Goal: Task Accomplishment & Management: Complete application form

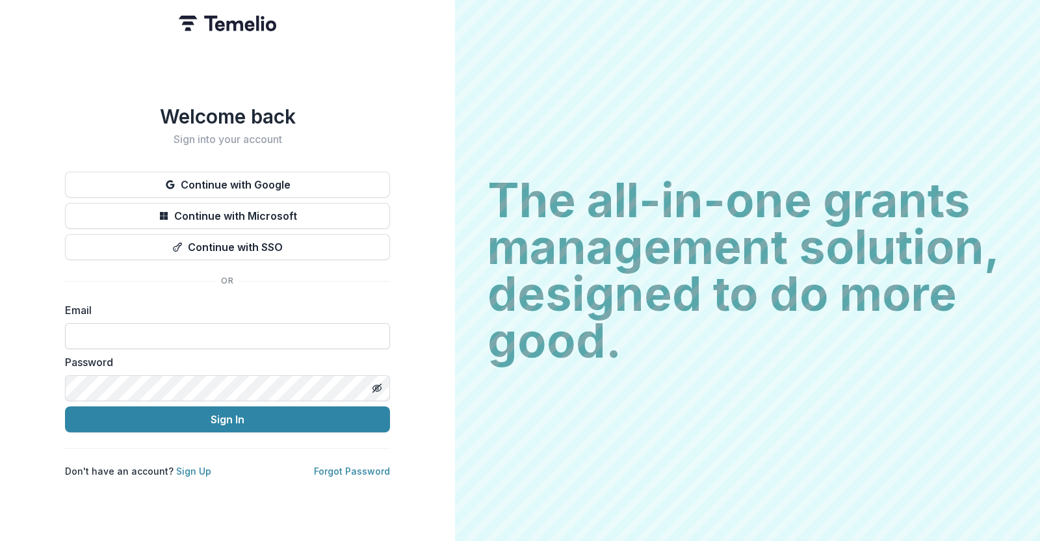
click at [87, 335] on input at bounding box center [227, 336] width 325 height 26
type input "**********"
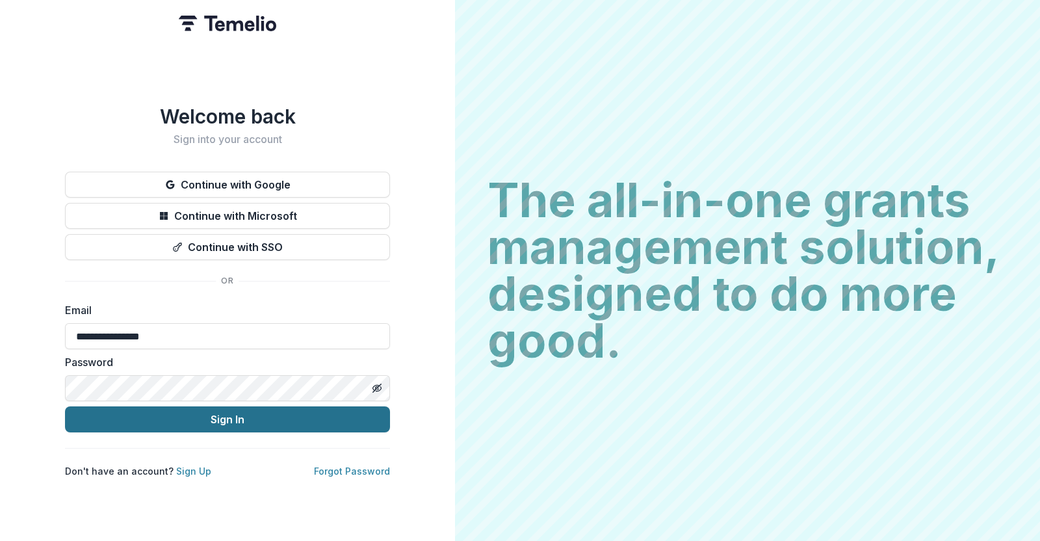
click at [203, 416] on button "Sign In" at bounding box center [227, 419] width 325 height 26
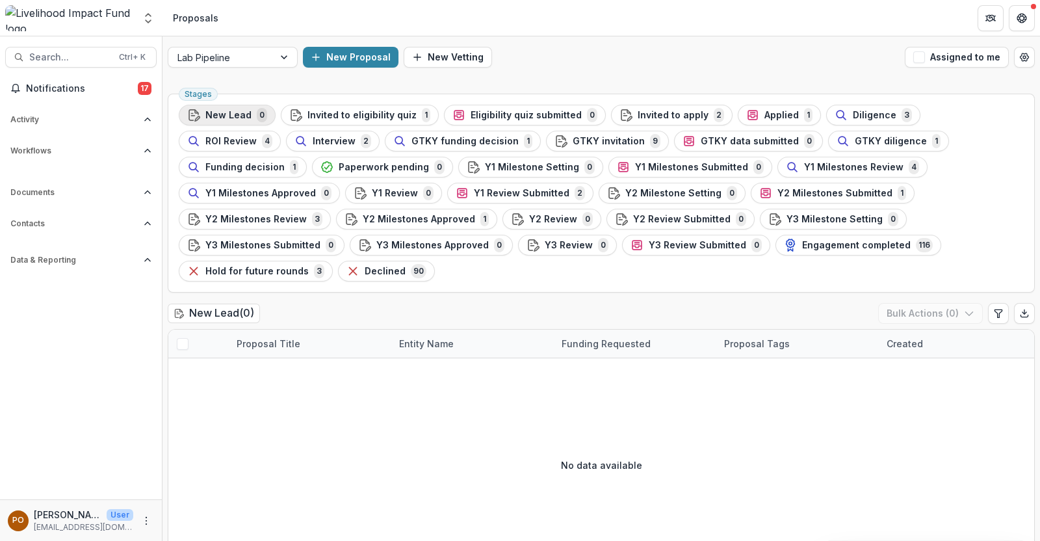
click at [224, 112] on span "New Lead" at bounding box center [228, 115] width 46 height 11
click at [361, 58] on button "New Proposal" at bounding box center [351, 57] width 96 height 21
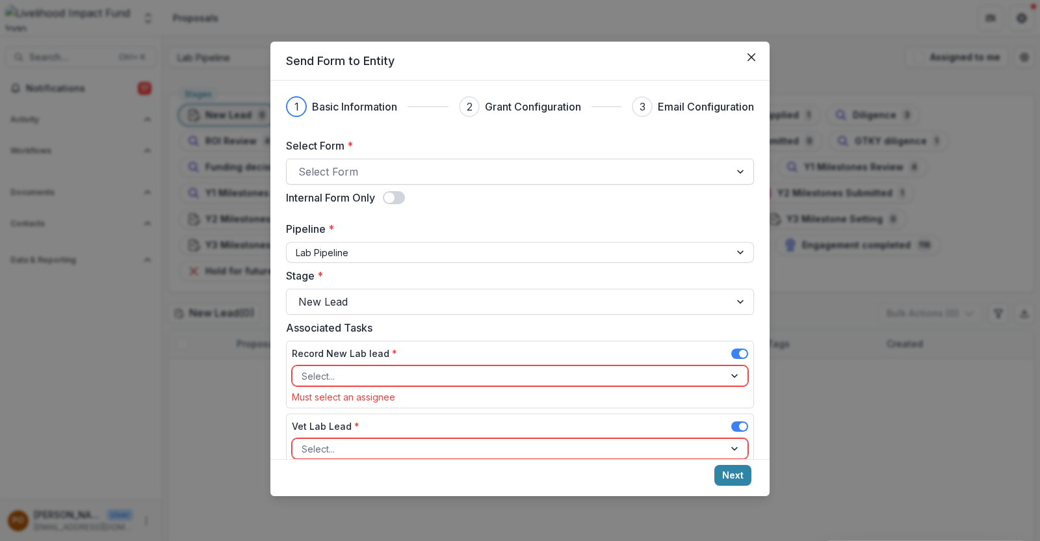
click at [396, 173] on div at bounding box center [508, 171] width 420 height 18
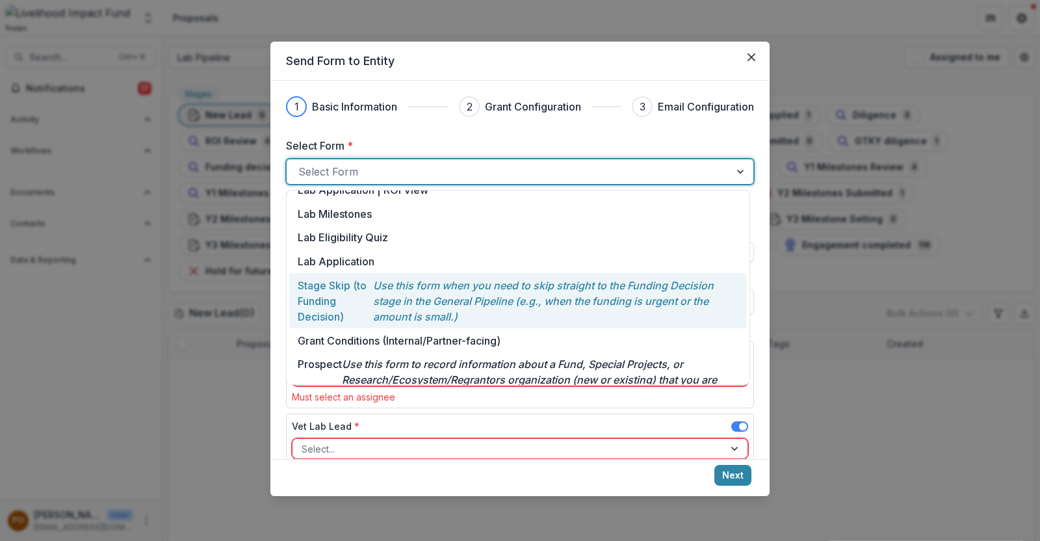
scroll to position [144, 0]
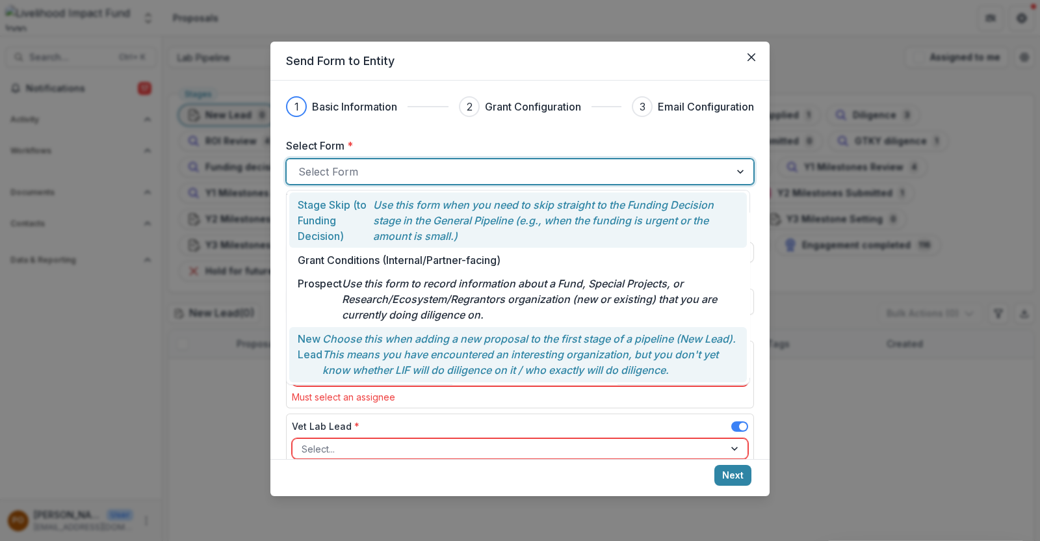
click at [380, 340] on p "Choose this when adding a new proposal to the first stage of a pipeline (New Le…" at bounding box center [530, 354] width 416 height 47
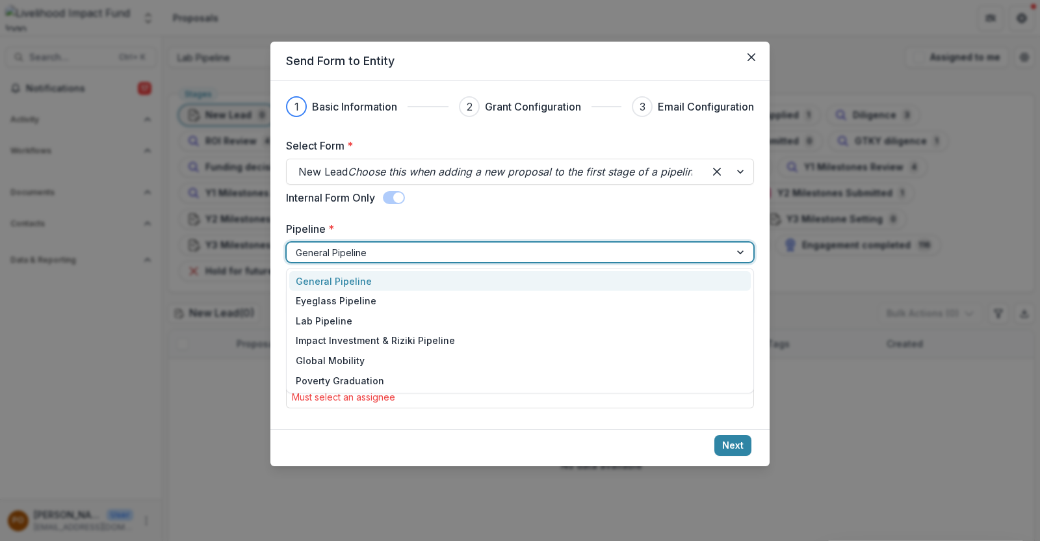
click at [743, 255] on div at bounding box center [741, 251] width 23 height 19
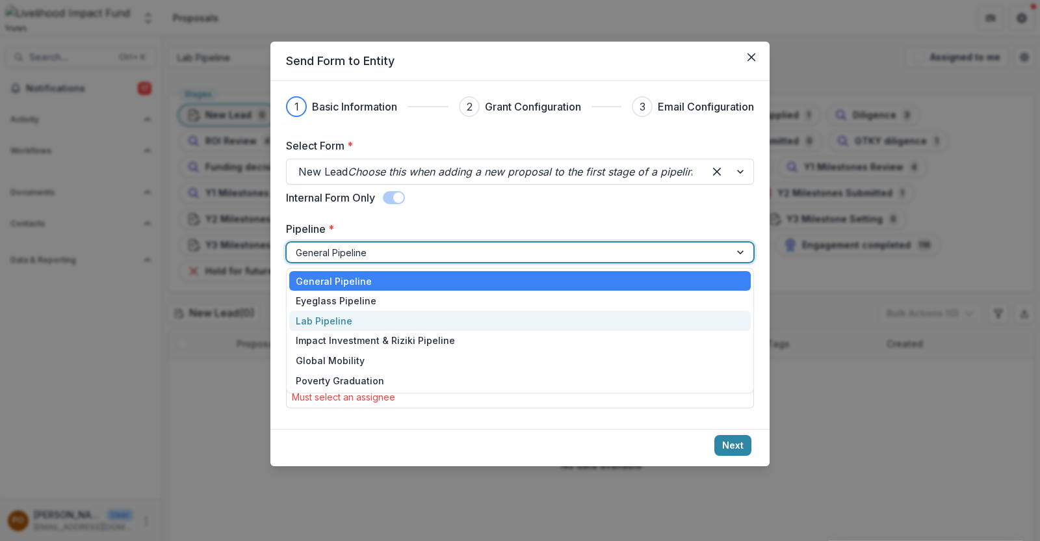
click at [398, 318] on div "Lab Pipeline" at bounding box center [519, 321] width 461 height 20
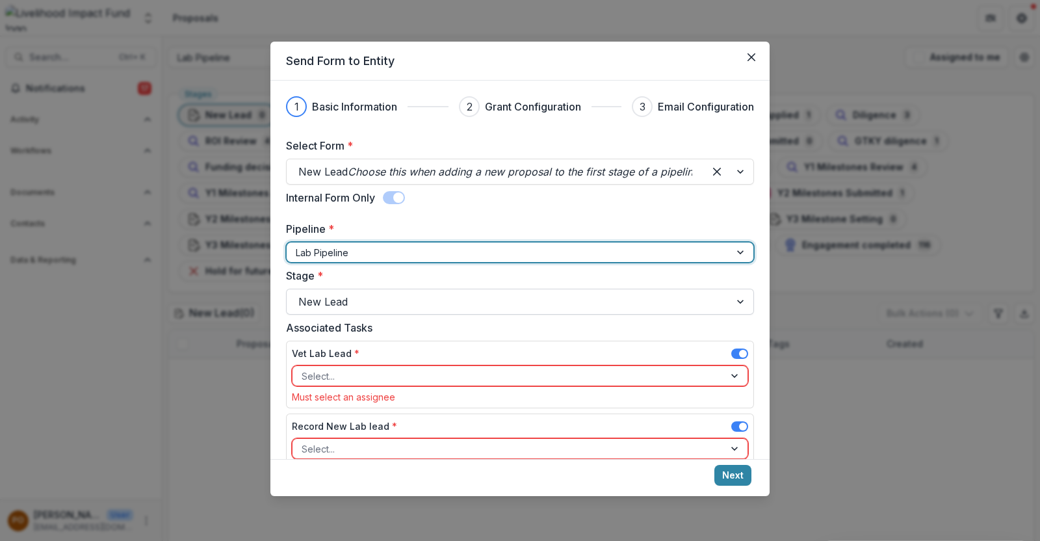
click at [747, 303] on div at bounding box center [741, 301] width 23 height 25
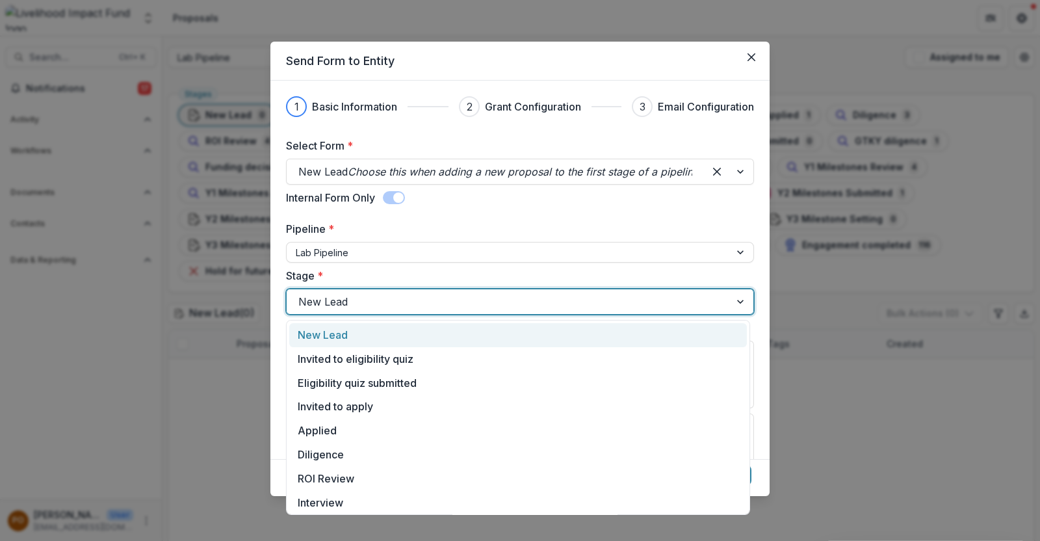
click at [419, 335] on div "New Lead" at bounding box center [517, 335] width 457 height 24
click at [732, 300] on div at bounding box center [741, 301] width 23 height 25
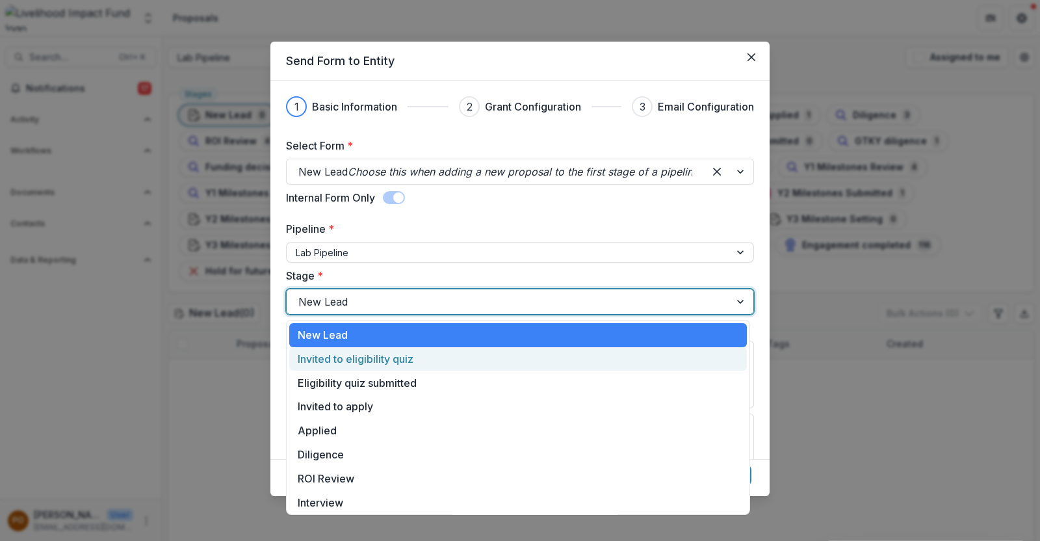
click at [384, 362] on div "Invited to eligibility quiz" at bounding box center [517, 359] width 457 height 24
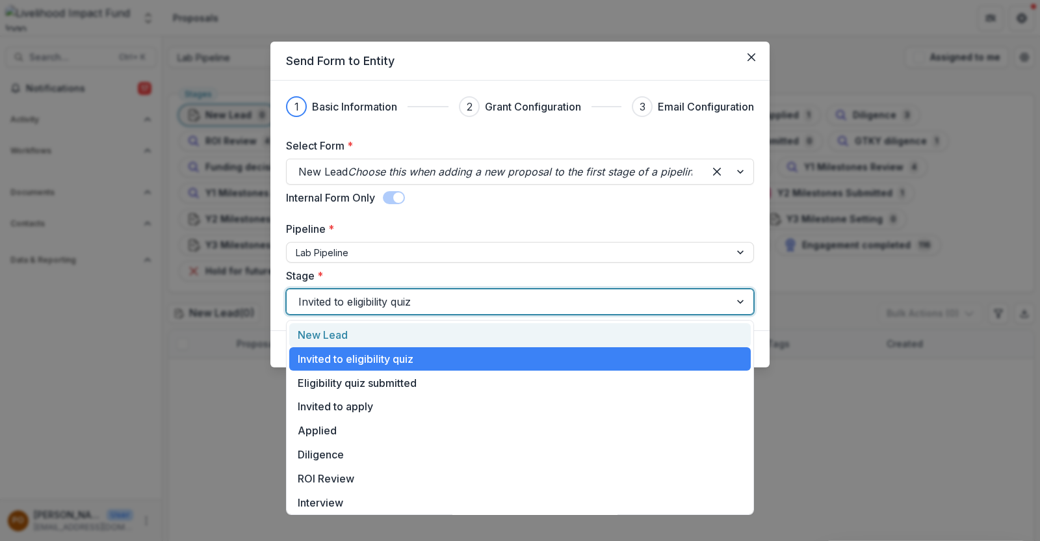
click at [735, 306] on div at bounding box center [741, 301] width 23 height 25
click at [351, 340] on div "New Lead" at bounding box center [519, 335] width 461 height 24
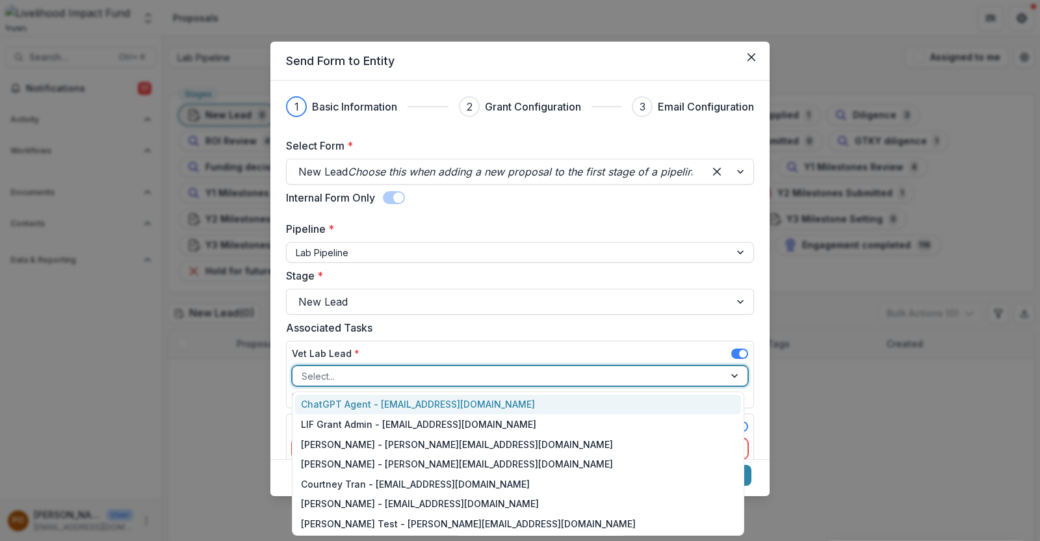
click at [730, 378] on div at bounding box center [735, 375] width 23 height 19
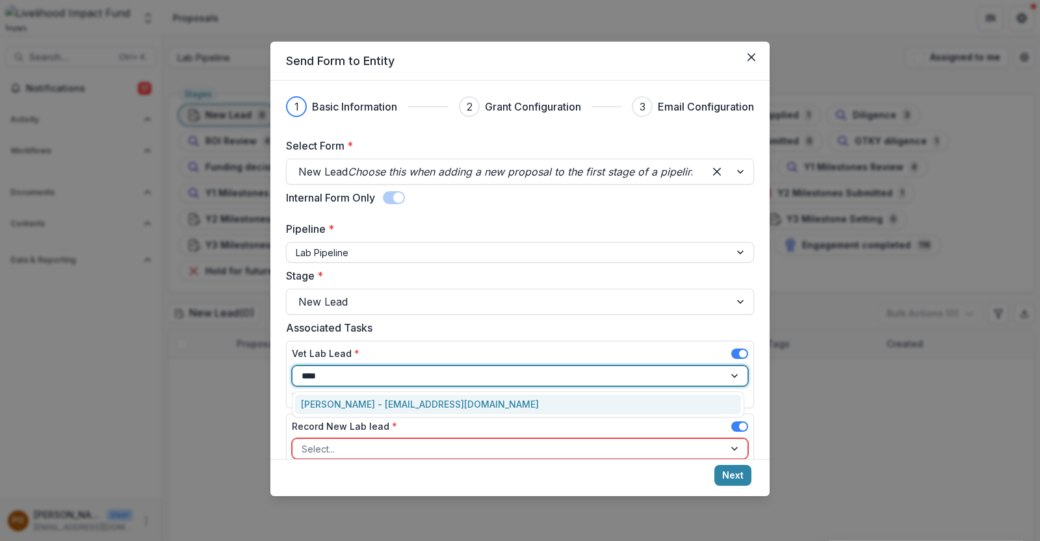
type input "*****"
click at [422, 405] on div "Peige Omondi - peige@lifund.org" at bounding box center [518, 404] width 446 height 20
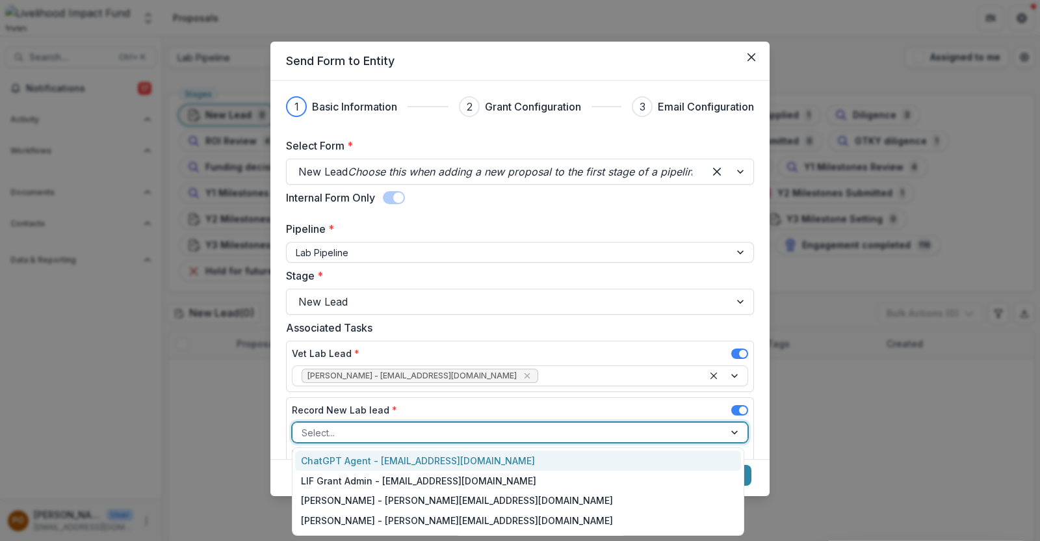
click at [422, 430] on div at bounding box center [507, 432] width 413 height 16
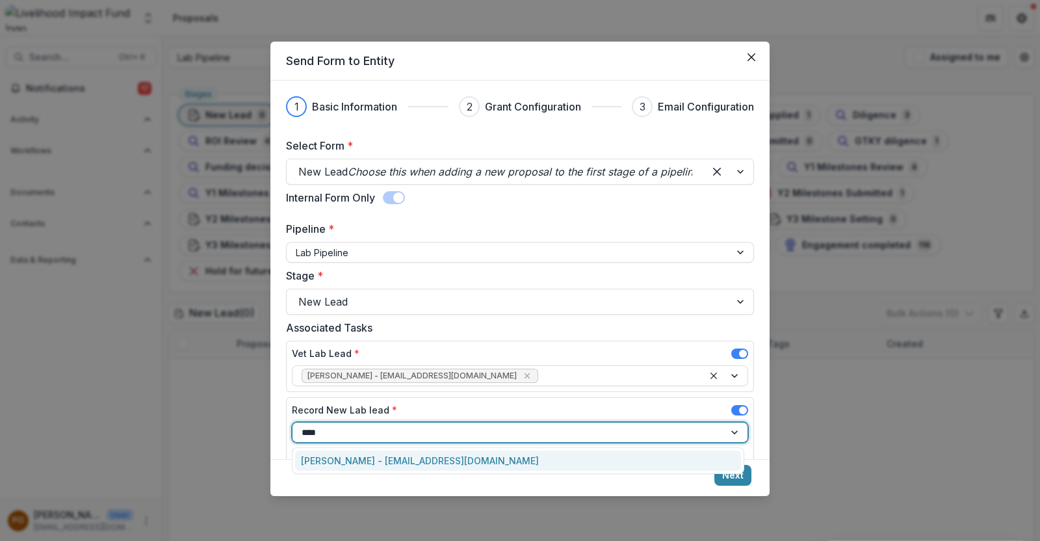
type input "*****"
click at [426, 452] on div "Peige Omondi - peige@lifund.org" at bounding box center [518, 460] width 446 height 20
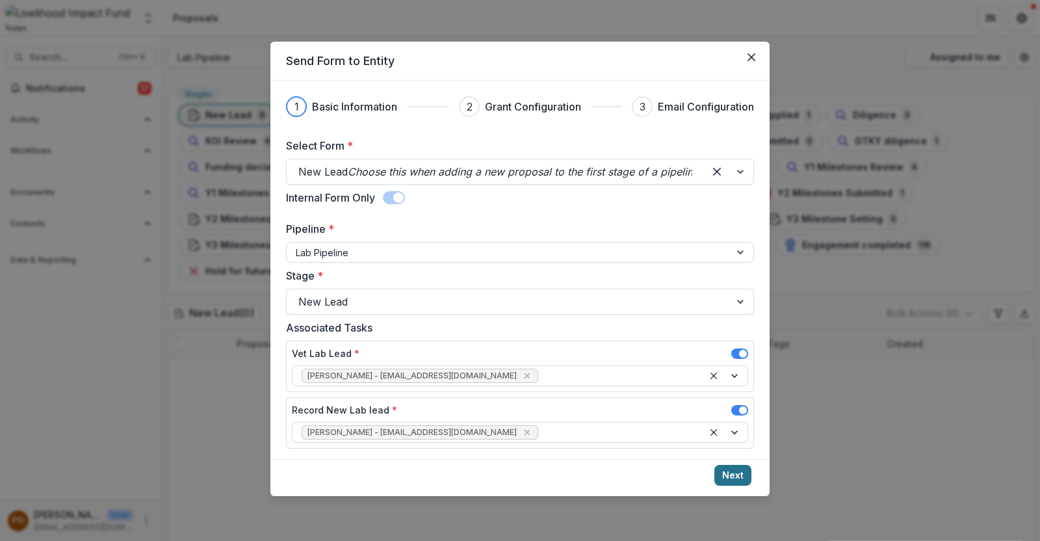
click at [732, 477] on button "Next" at bounding box center [732, 475] width 37 height 21
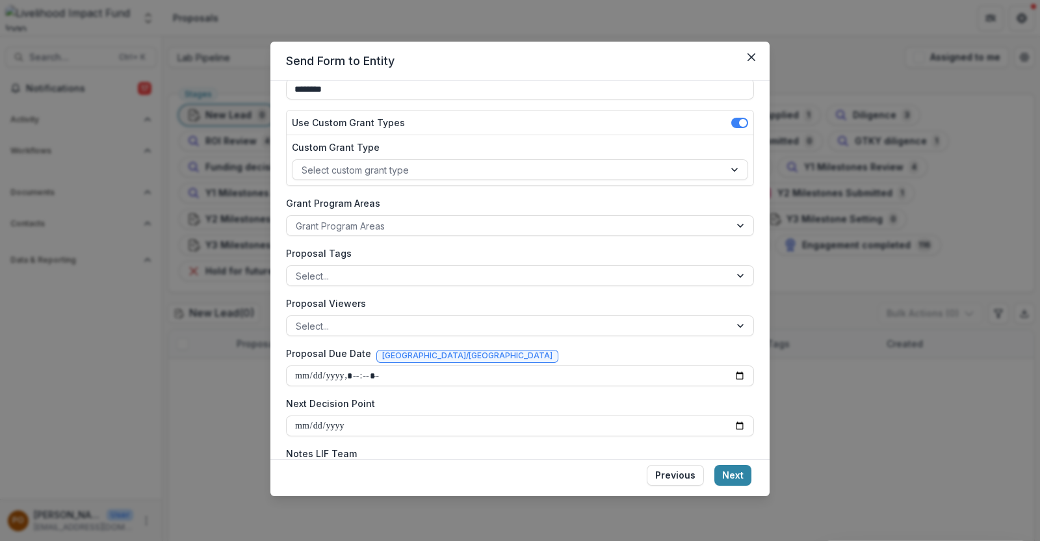
scroll to position [170, 0]
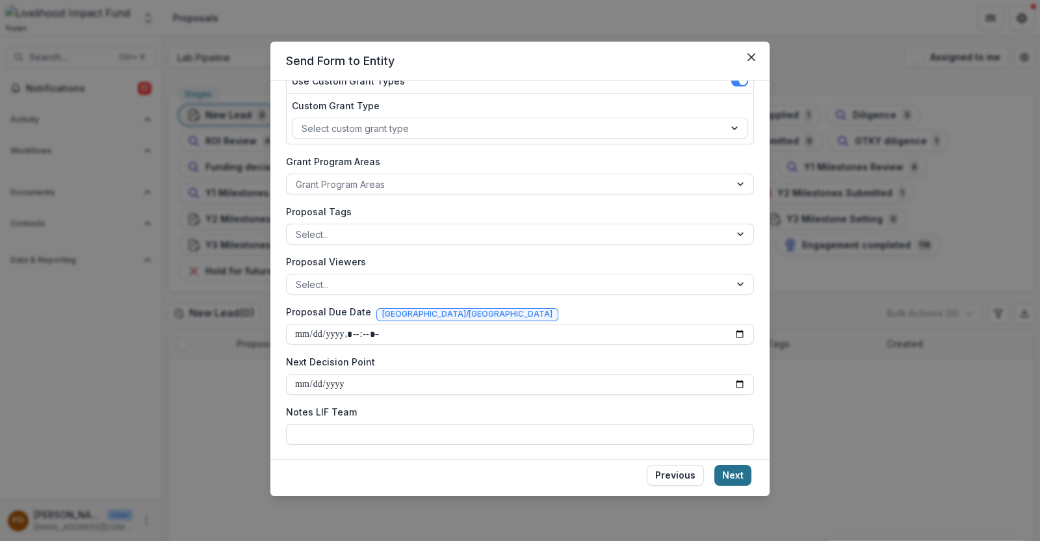
click at [735, 472] on button "Next" at bounding box center [732, 475] width 37 height 21
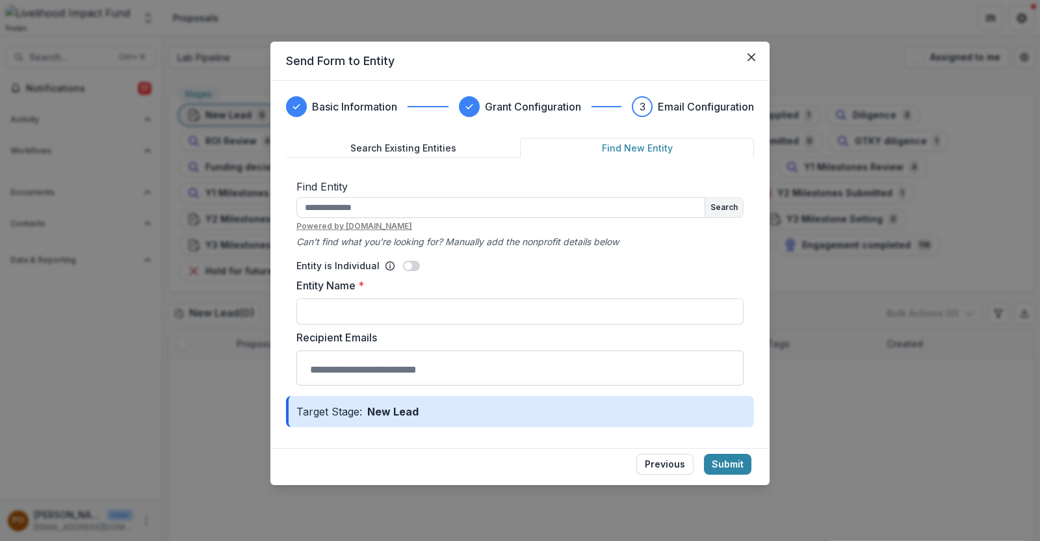
click at [635, 138] on button "Find New Entity" at bounding box center [637, 148] width 234 height 20
click at [487, 203] on input "text" at bounding box center [500, 207] width 409 height 21
click at [722, 208] on button "Search" at bounding box center [724, 207] width 38 height 19
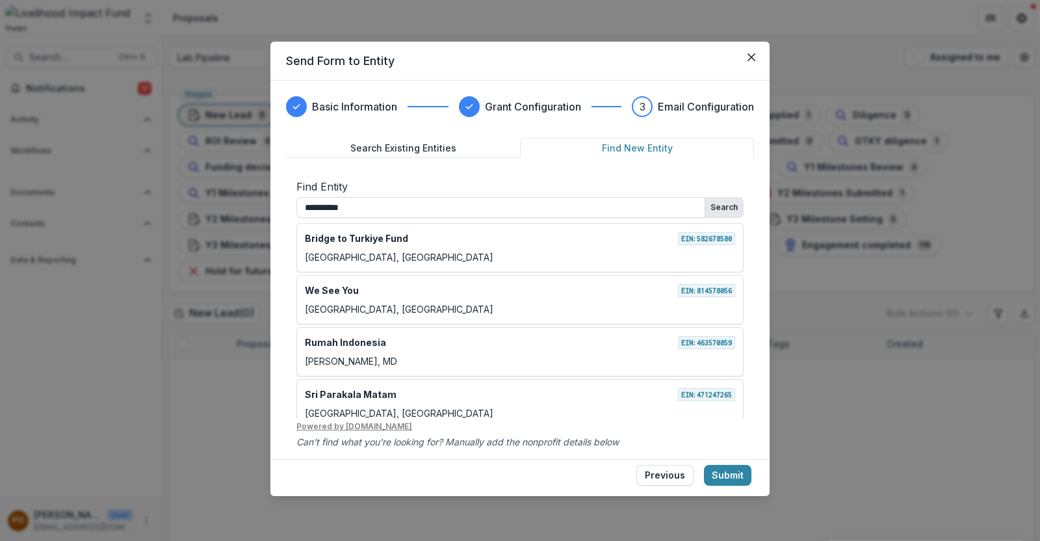
click at [722, 208] on button "Search" at bounding box center [724, 207] width 38 height 19
click at [433, 206] on input "**********" at bounding box center [500, 207] width 409 height 21
type input "*"
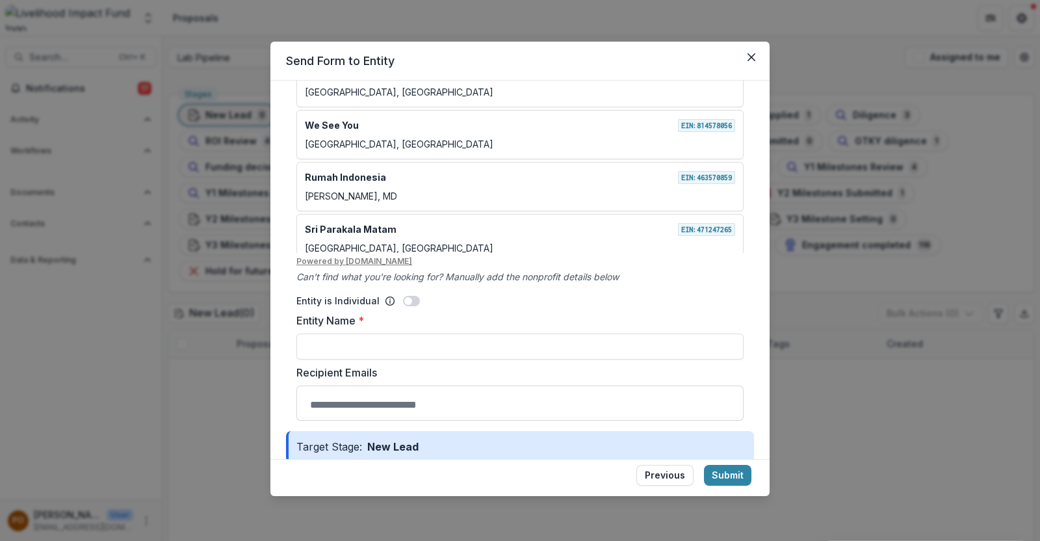
scroll to position [188, 0]
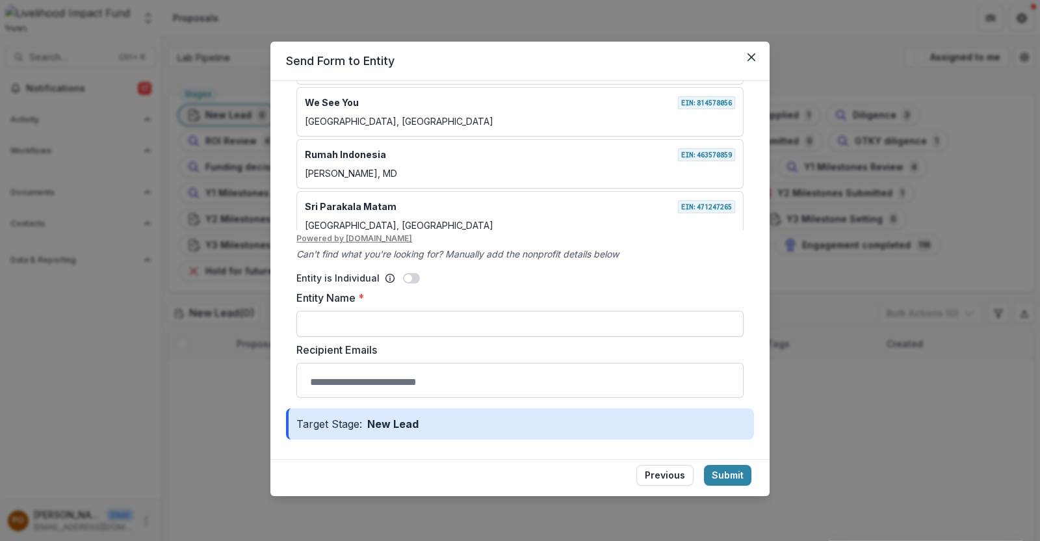
click at [400, 320] on input "Entity Name *" at bounding box center [519, 324] width 447 height 26
type input "**********"
click at [344, 384] on input "Recipient Emails" at bounding box center [520, 381] width 441 height 26
click at [349, 381] on input "Recipient Emails" at bounding box center [520, 381] width 441 height 26
paste input "**********"
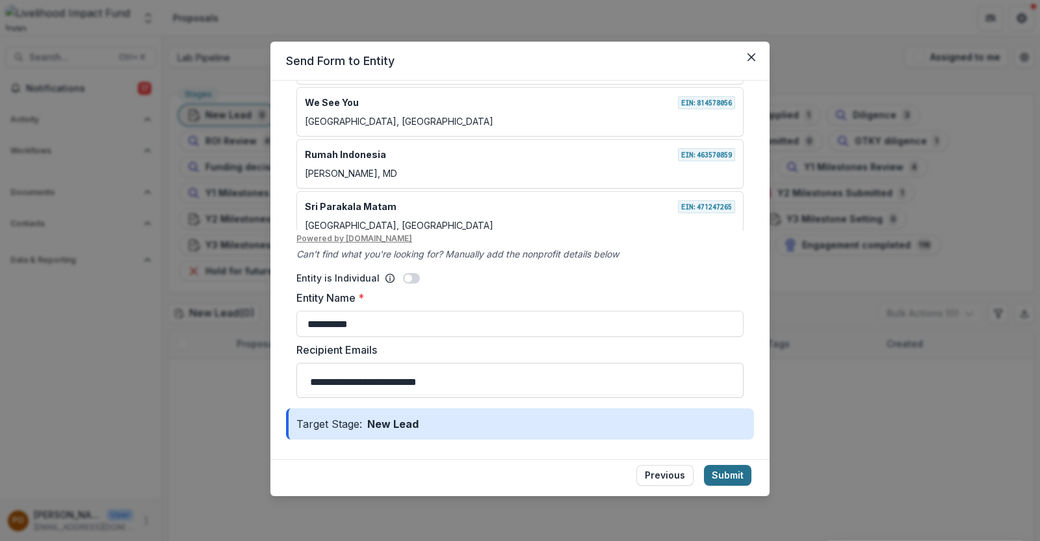
type input "**********"
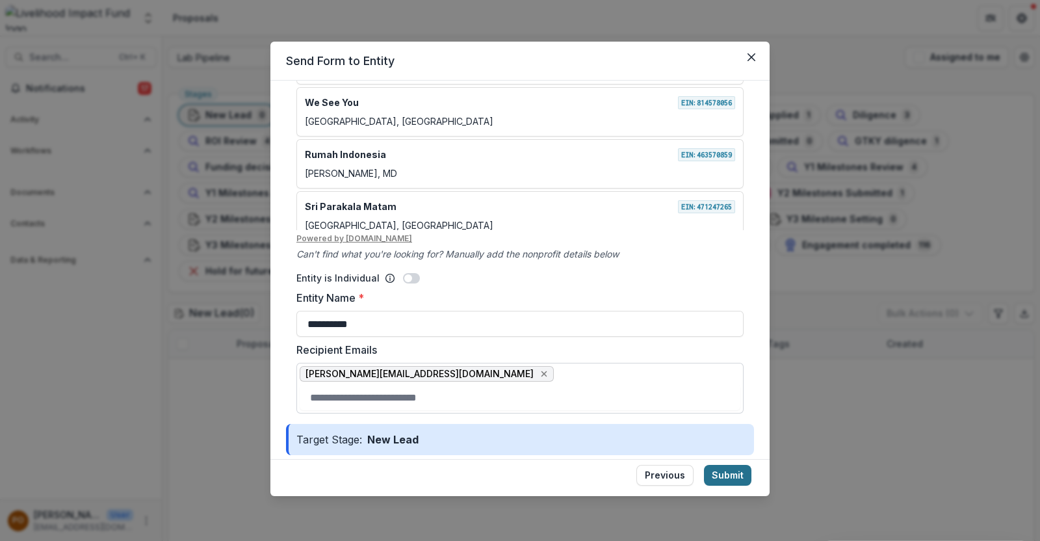
click at [733, 472] on button "Submit" at bounding box center [727, 475] width 47 height 21
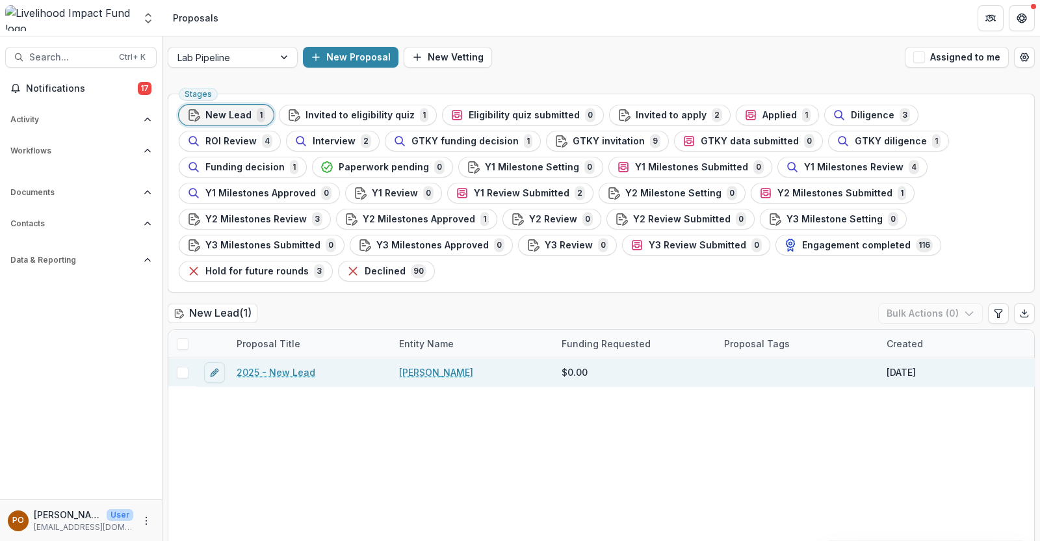
click at [283, 365] on link "2025 - New Lead" at bounding box center [275, 372] width 79 height 14
click at [421, 365] on link "[PERSON_NAME]" at bounding box center [436, 372] width 74 height 14
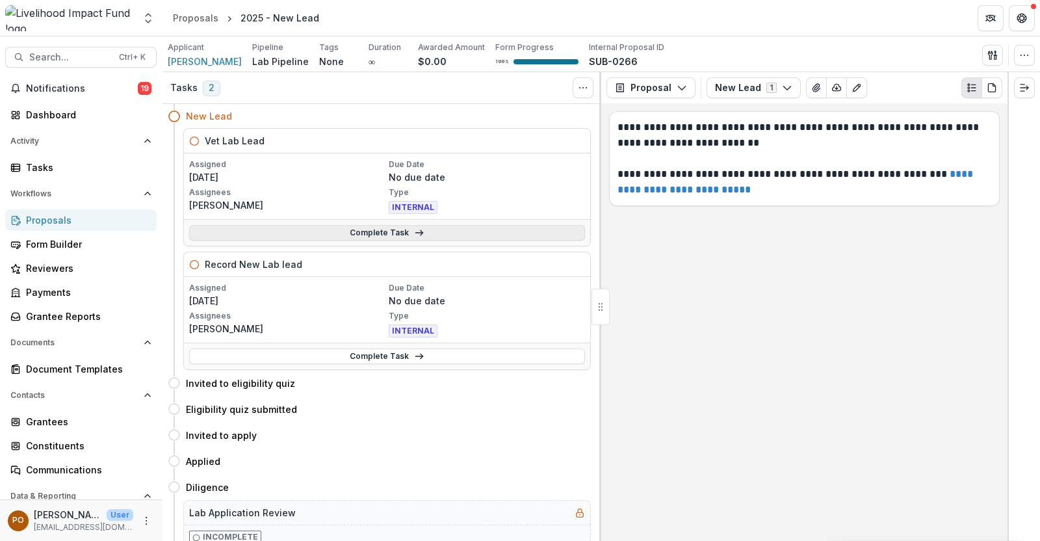
click at [394, 229] on link "Complete Task" at bounding box center [387, 233] width 396 height 16
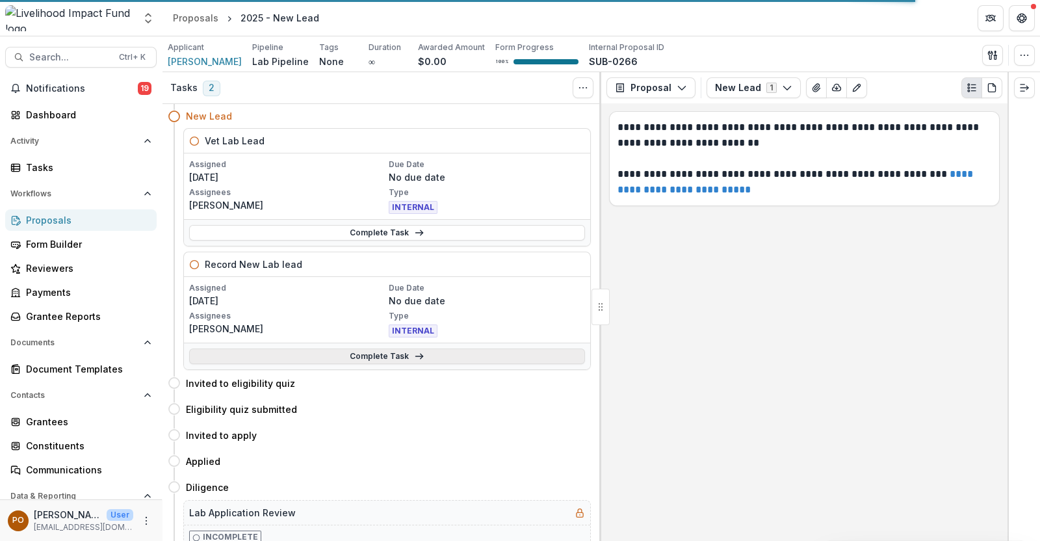
click at [351, 355] on link "Complete Task" at bounding box center [387, 356] width 396 height 16
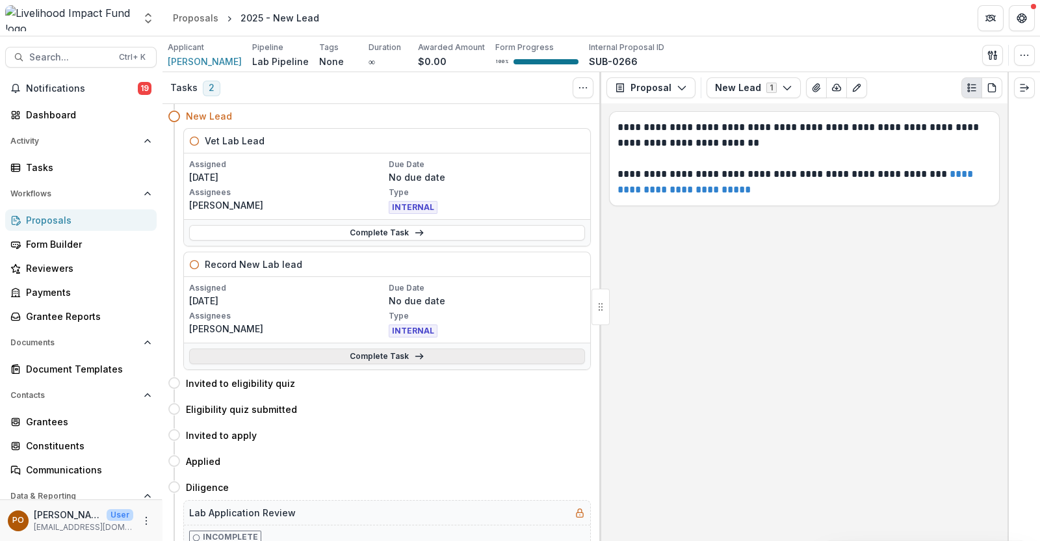
click at [347, 353] on link "Complete Task" at bounding box center [387, 356] width 396 height 16
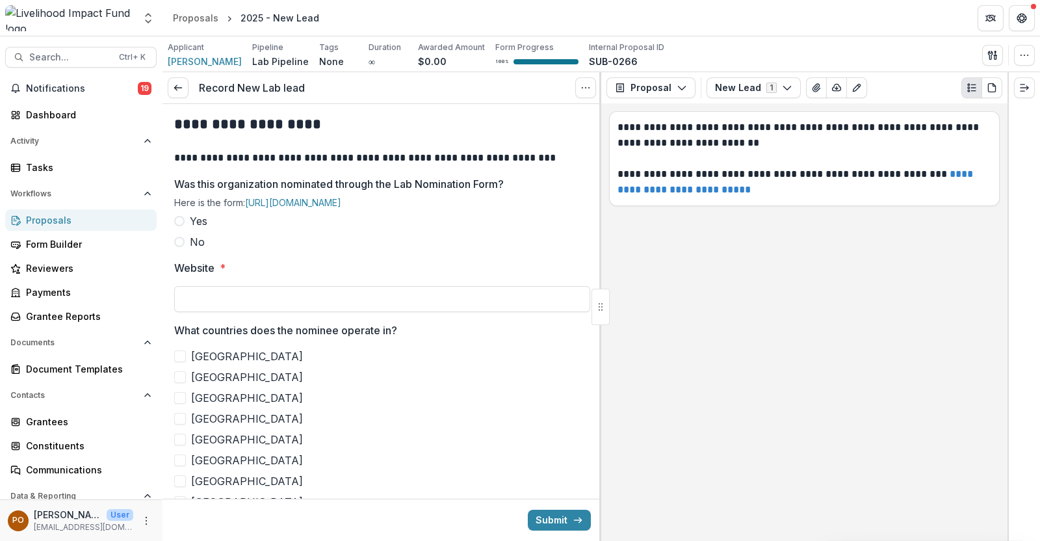
click at [178, 239] on span at bounding box center [179, 241] width 10 height 10
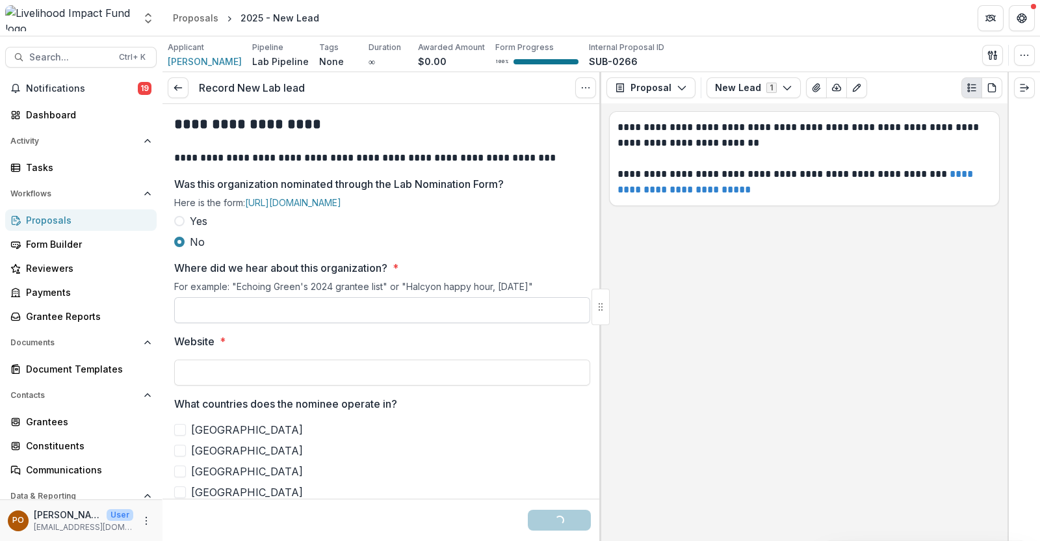
click at [235, 314] on input "Where did we hear about this organization? *" at bounding box center [382, 310] width 416 height 26
type input "**********"
click at [253, 371] on input "Website *" at bounding box center [382, 372] width 416 height 26
paste input "**********"
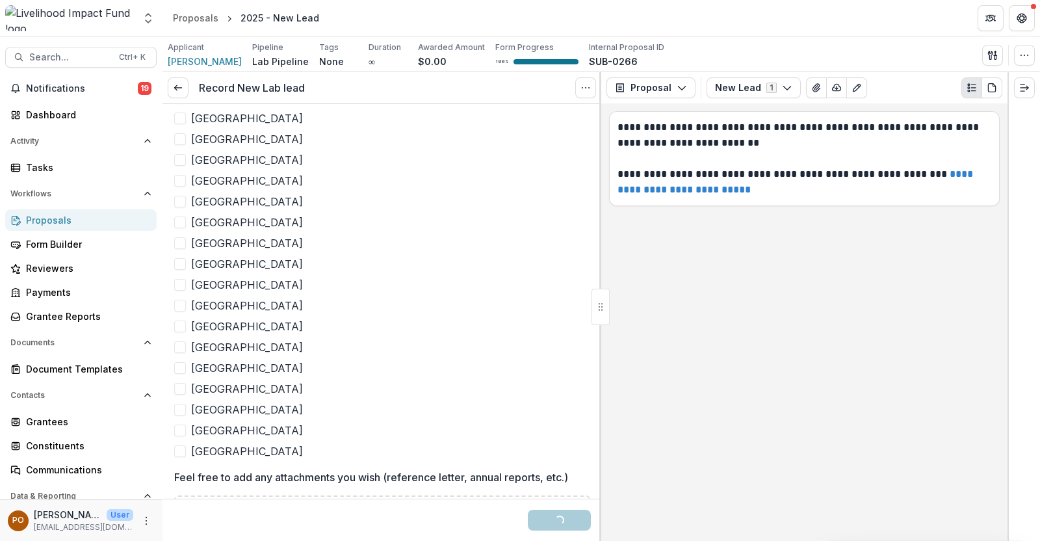
scroll to position [1026, 0]
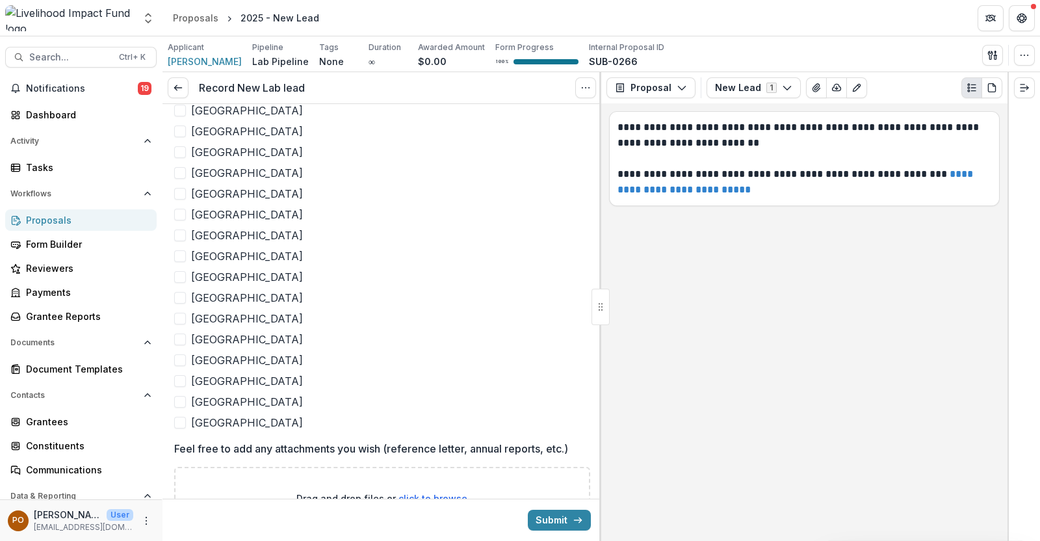
type input "**********"
click at [175, 402] on span at bounding box center [180, 402] width 12 height 12
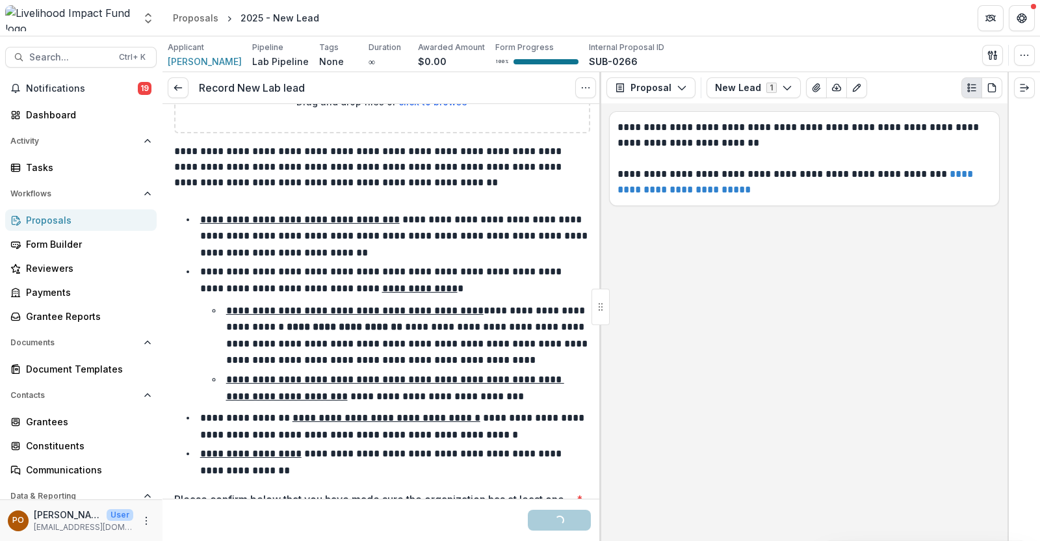
scroll to position [1513, 0]
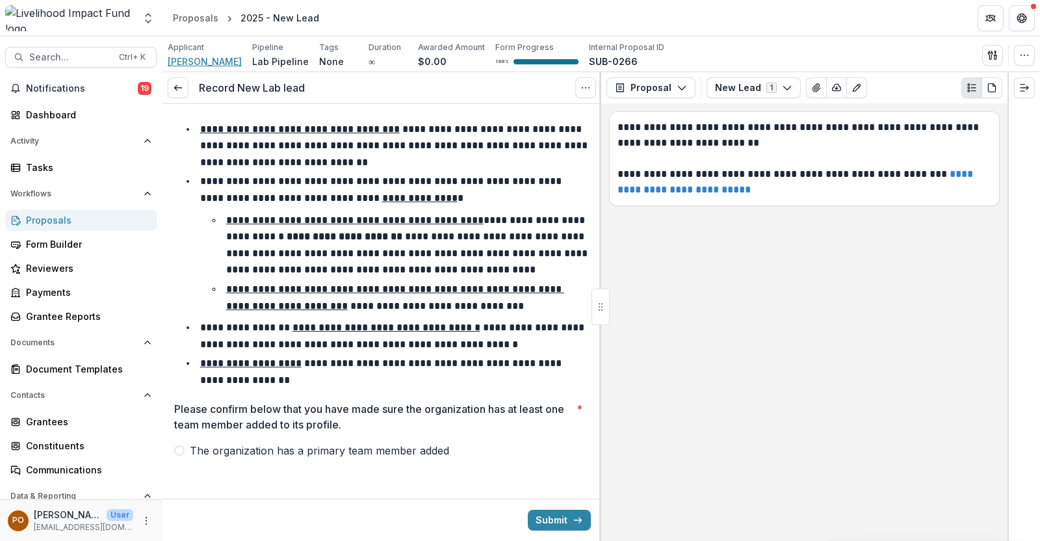
click at [199, 65] on span "[PERSON_NAME]" at bounding box center [205, 62] width 74 height 14
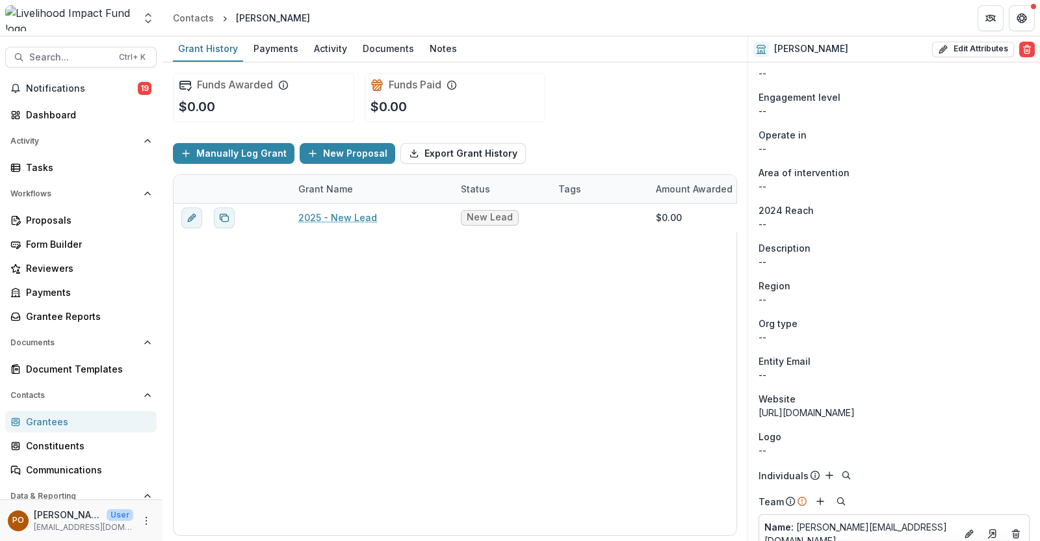
scroll to position [330, 0]
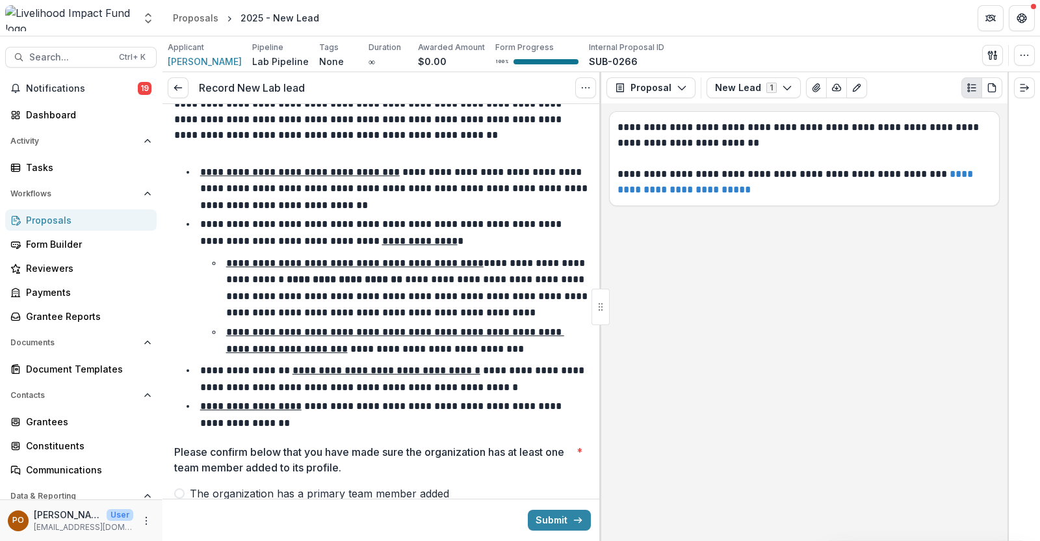
scroll to position [1513, 0]
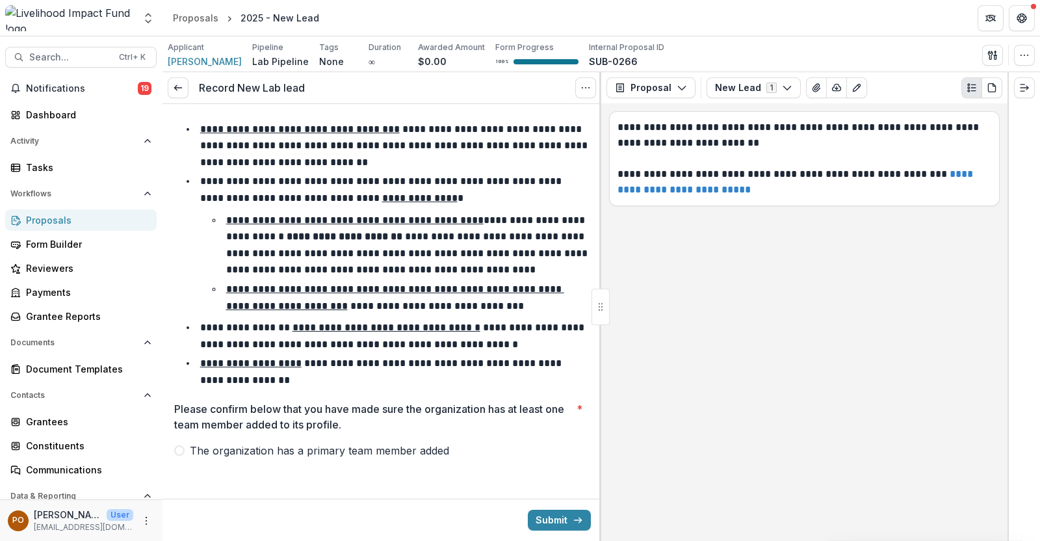
click at [181, 446] on span at bounding box center [179, 450] width 10 height 10
click at [542, 517] on button "Submit" at bounding box center [559, 519] width 63 height 21
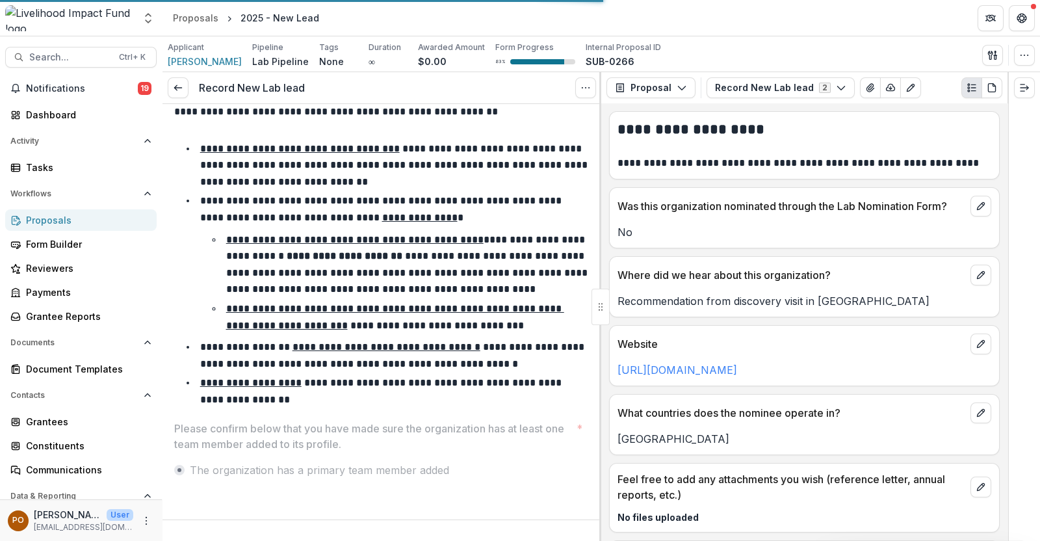
scroll to position [1491, 0]
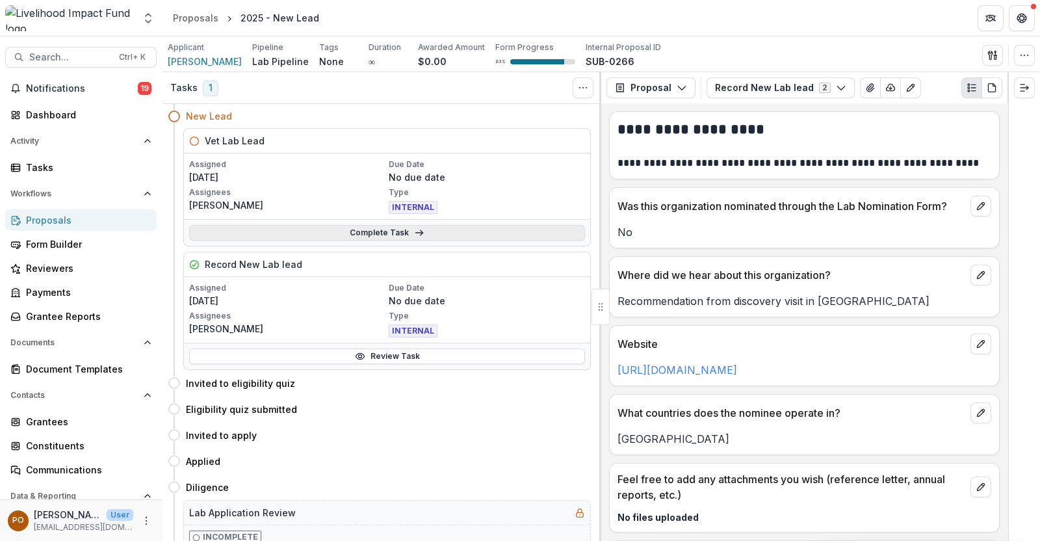
click at [384, 230] on link "Complete Task" at bounding box center [387, 233] width 396 height 16
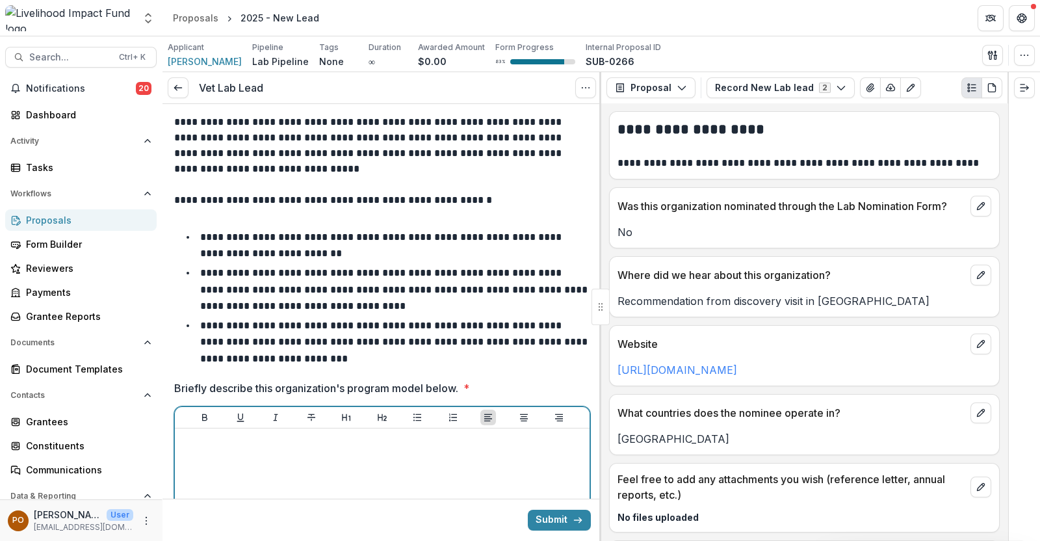
click at [273, 450] on div at bounding box center [382, 530] width 404 height 195
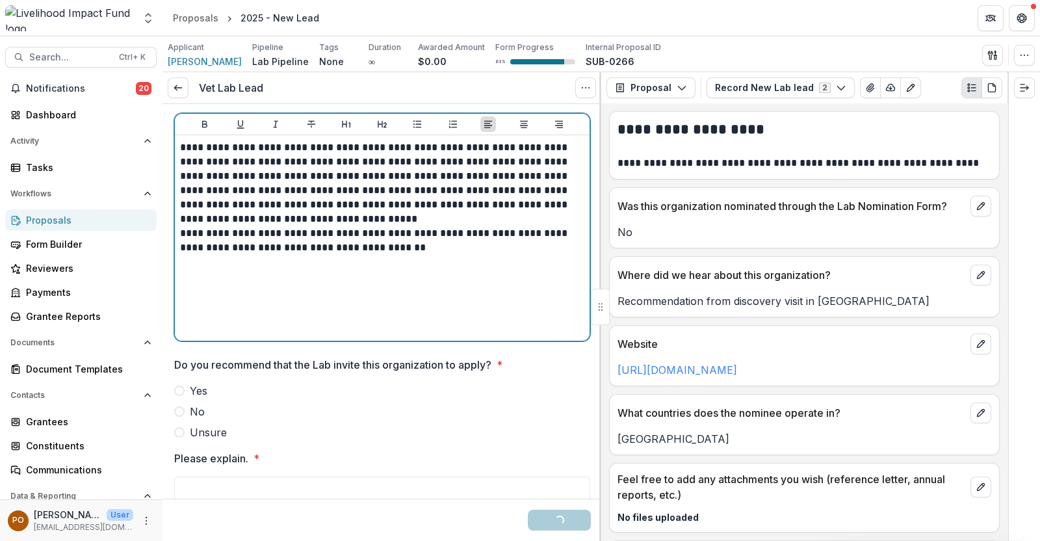
scroll to position [322, 0]
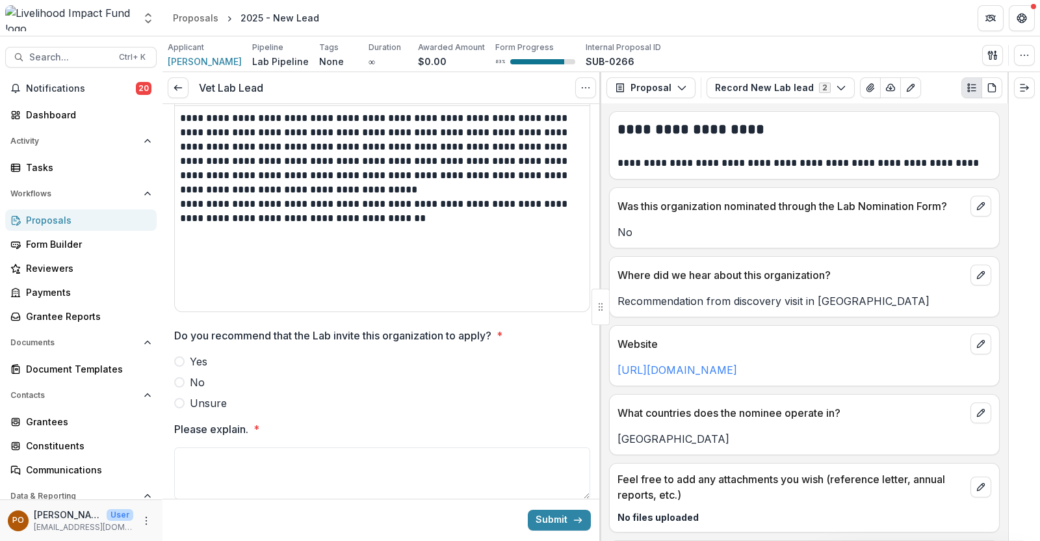
click at [182, 363] on label "Yes" at bounding box center [382, 361] width 416 height 16
click at [212, 475] on textarea "Please explain. *" at bounding box center [382, 473] width 416 height 52
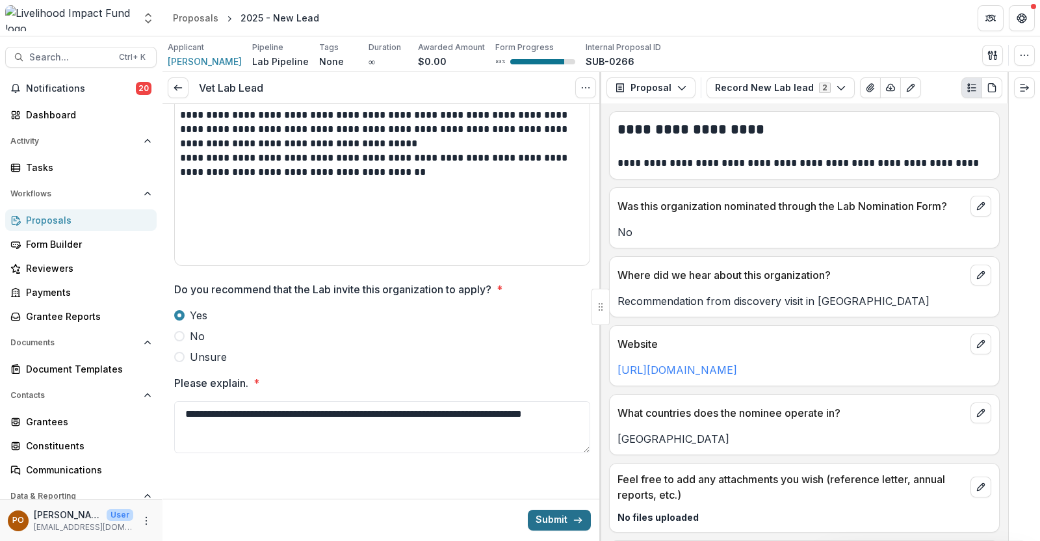
type textarea "**********"
click at [547, 524] on button "Submit" at bounding box center [559, 519] width 63 height 21
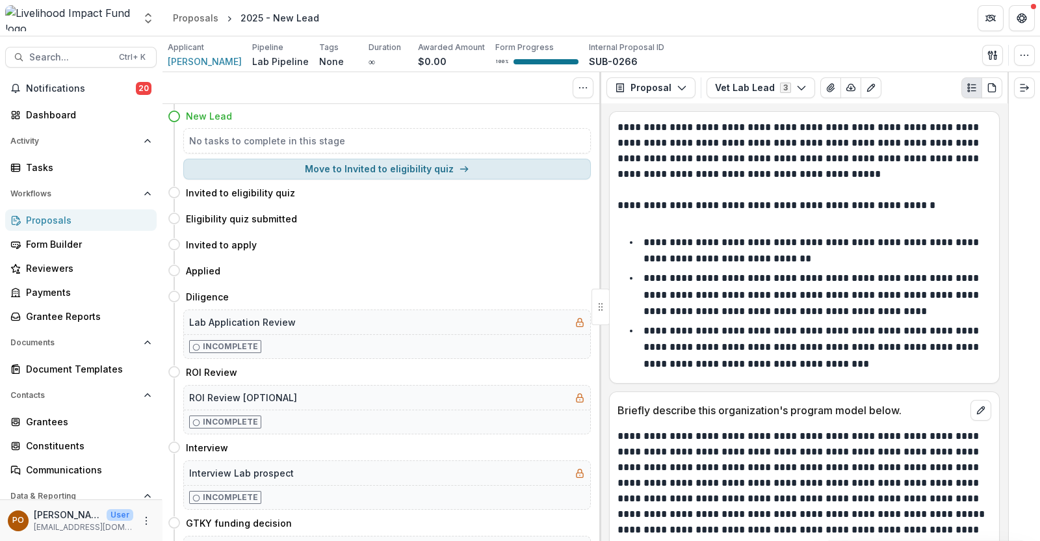
click at [327, 170] on button "Move to Invited to eligibility quiz" at bounding box center [386, 169] width 407 height 21
select select "**********"
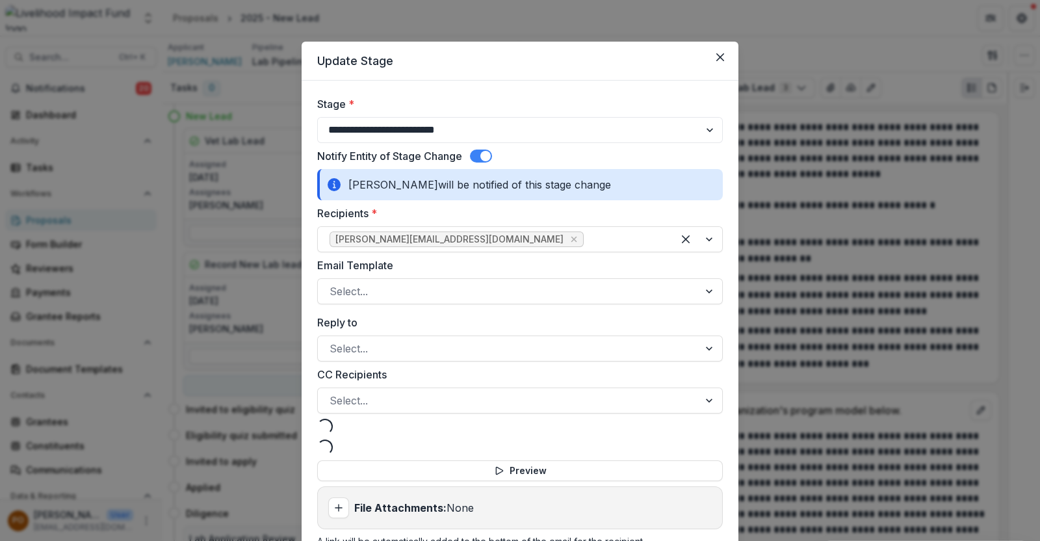
select select "**********"
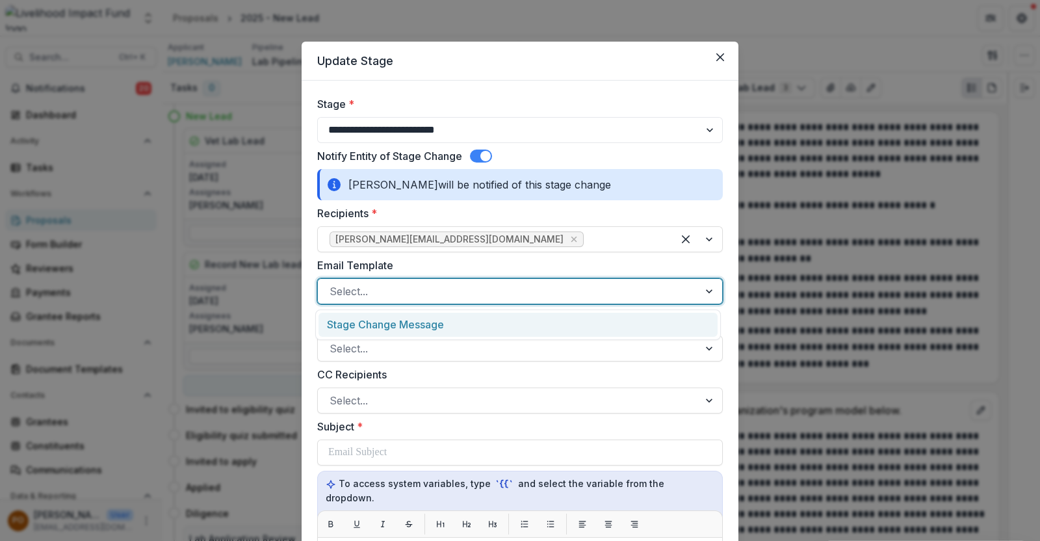
click at [700, 297] on div at bounding box center [709, 291] width 23 height 25
click at [409, 323] on div "Stage Change Message" at bounding box center [517, 325] width 399 height 24
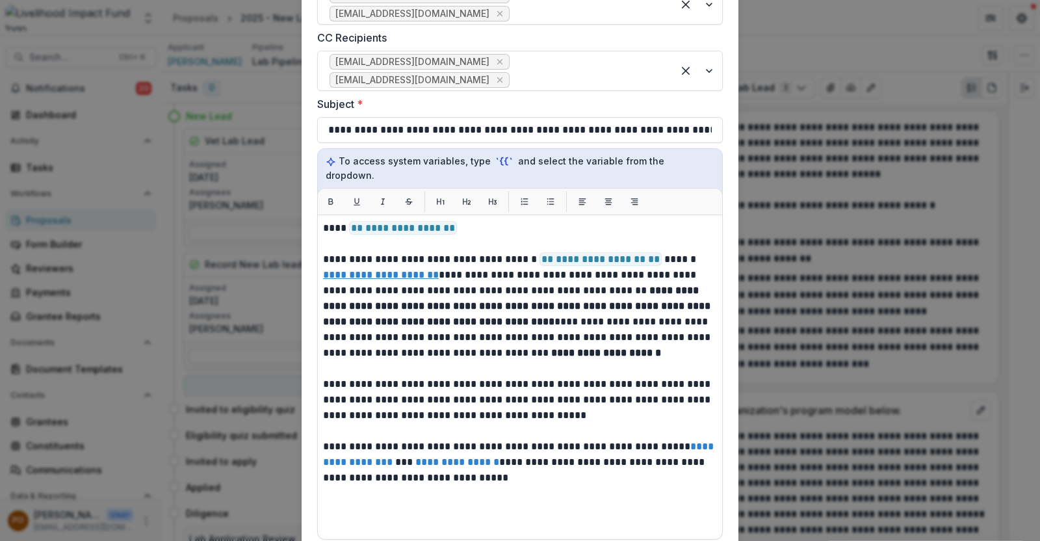
scroll to position [357, 0]
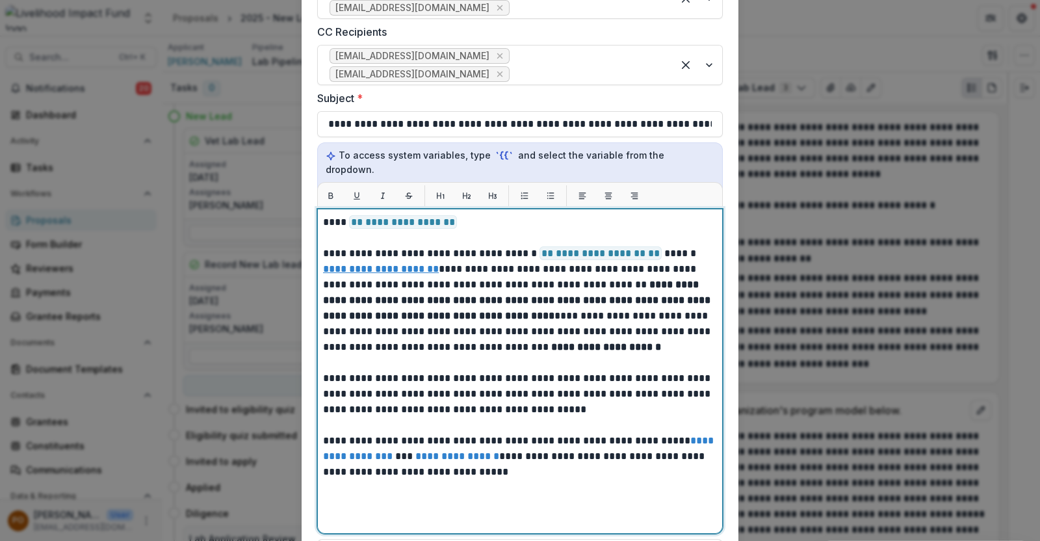
click at [611, 342] on strong "**********" at bounding box center [606, 347] width 110 height 10
click at [550, 303] on p "**********" at bounding box center [520, 284] width 394 height 140
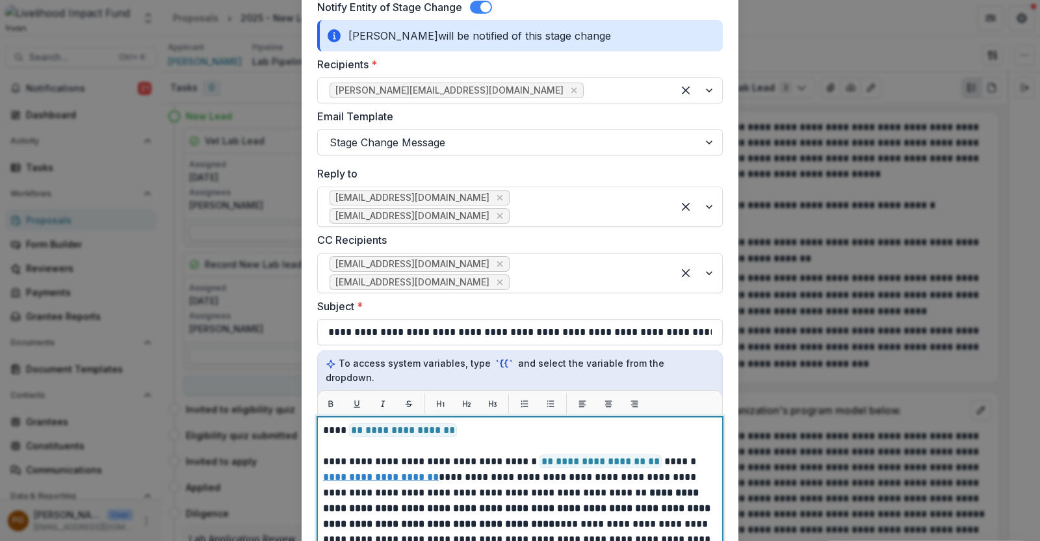
scroll to position [188, 0]
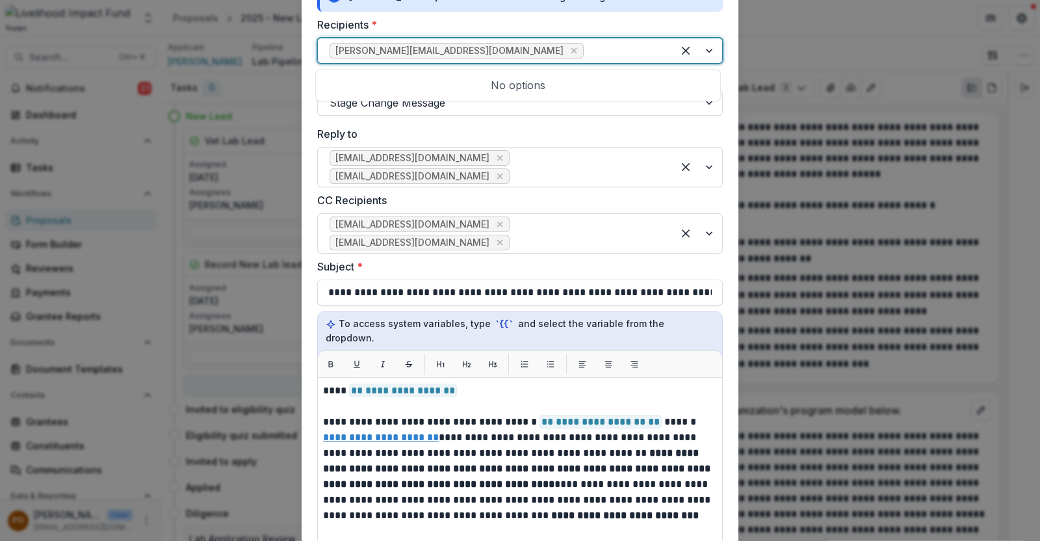
click at [586, 47] on div at bounding box center [623, 51] width 75 height 18
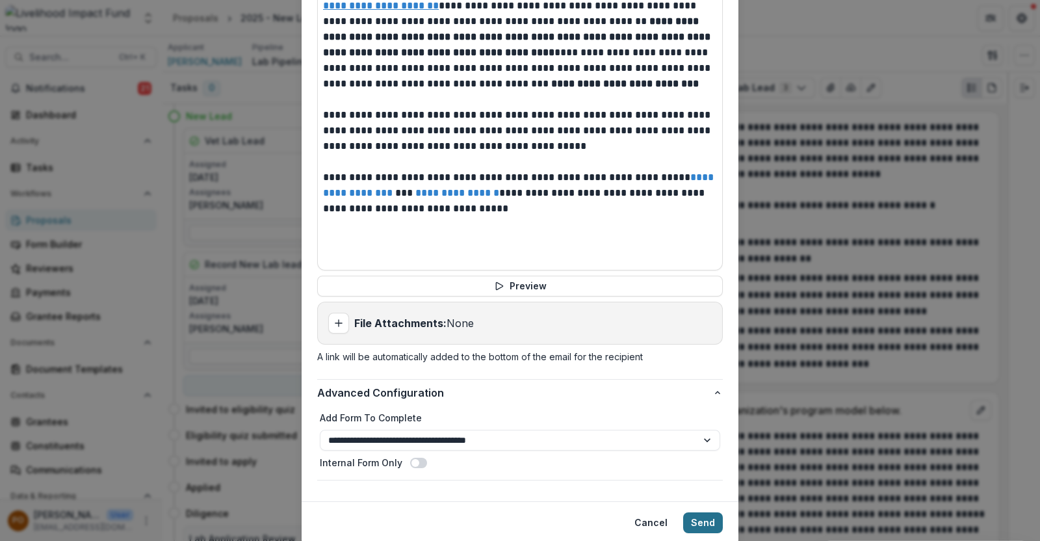
click at [689, 512] on button "Send" at bounding box center [703, 522] width 40 height 21
